Goal: Transaction & Acquisition: Purchase product/service

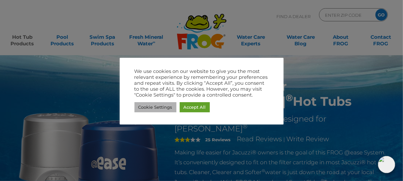
click at [149, 107] on link "Cookie Settings" at bounding box center [155, 107] width 42 height 10
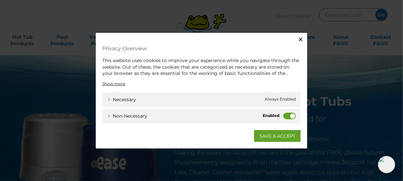
click at [290, 114] on label "Non-necessary" at bounding box center [289, 115] width 12 height 7
click at [0, 0] on input "Non-necessary" at bounding box center [0, 0] width 0 height 0
click at [278, 140] on link "SAVE & ACCEPT" at bounding box center [277, 136] width 47 height 12
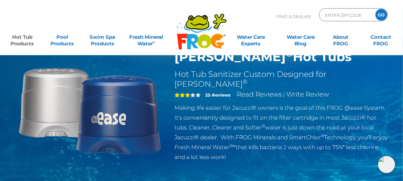
scroll to position [43, 0]
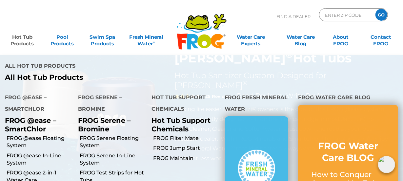
click at [27, 44] on link "Hot Tub Products" at bounding box center [22, 36] width 31 height 13
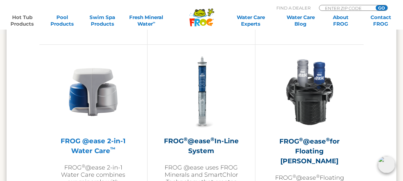
scroll to position [941, 0]
click at [94, 139] on h2 "FROG @ease 2-in-1 Water Care ™" at bounding box center [93, 145] width 75 height 20
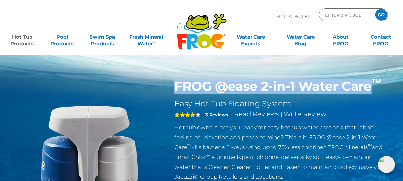
drag, startPoint x: 176, startPoint y: 86, endPoint x: 372, endPoint y: 75, distance: 195.7
click at [372, 75] on div "FROG @ease 2-in-1 Water Care ™ Easy Hot Tub Floating System 4 3 Reviews Read Re…" at bounding box center [201, 135] width 403 height 270
copy h1 "FROG @ease 2-in-1 Water Care"
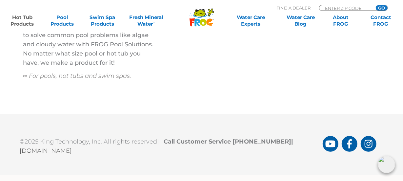
scroll to position [2423, 0]
